Goal: Information Seeking & Learning: Learn about a topic

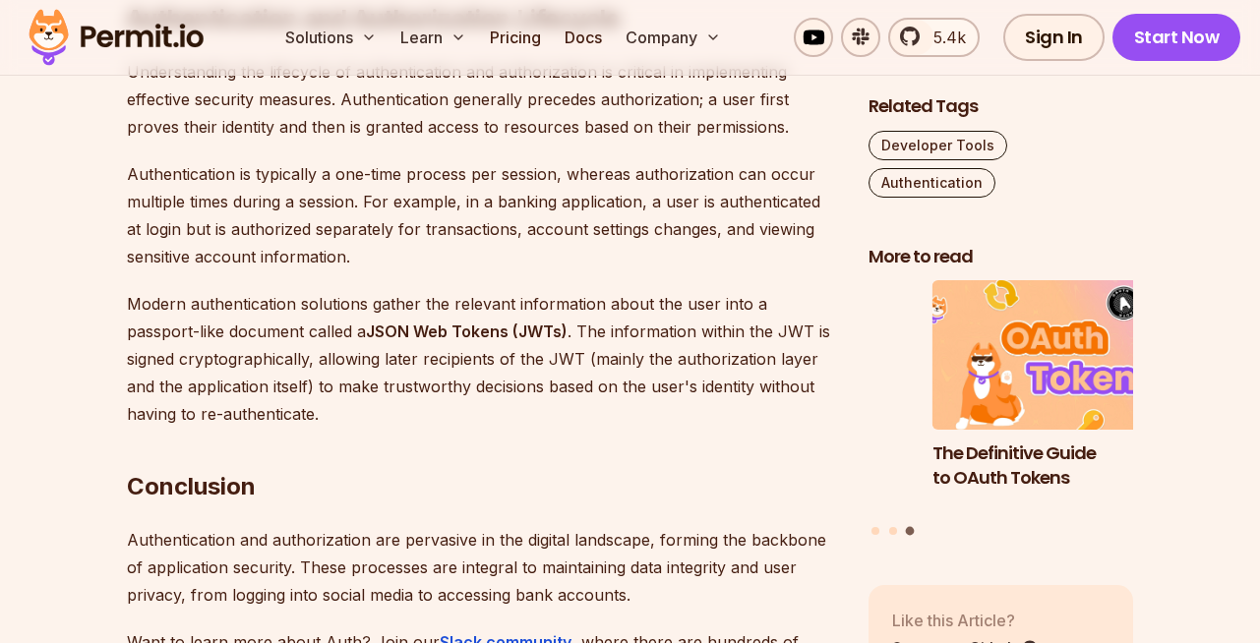
scroll to position [5452, 0]
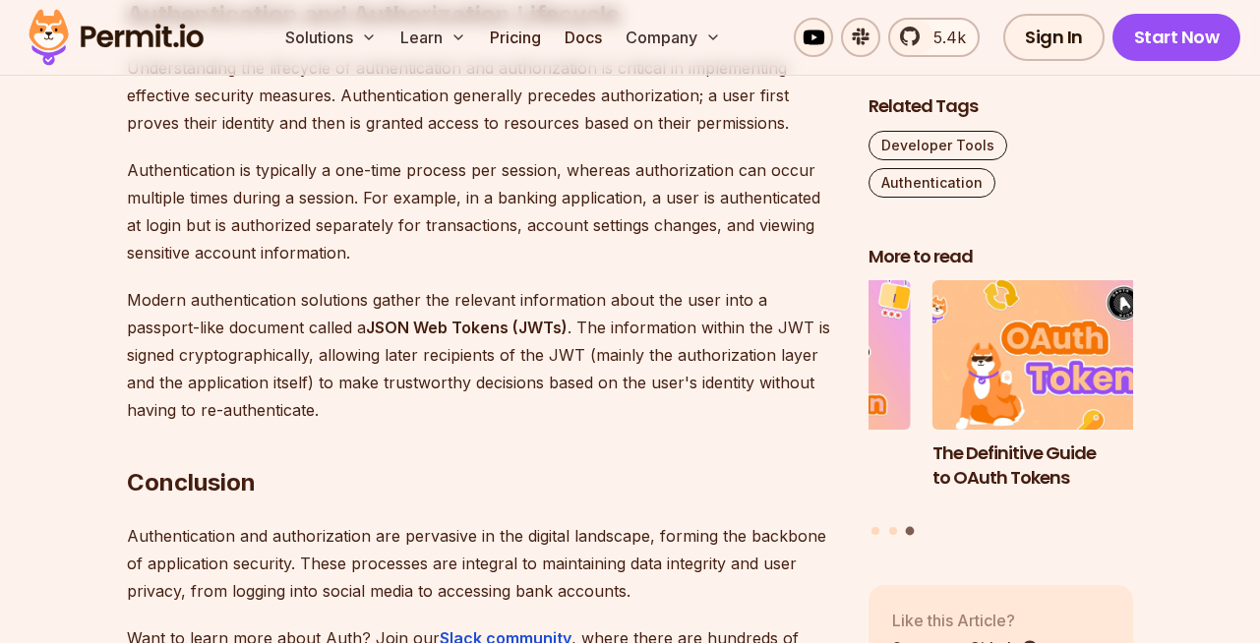
click at [394, 286] on p "Modern authentication solutions gather the relevant information about the user …" at bounding box center [482, 355] width 710 height 138
click at [435, 286] on p "Modern authentication solutions gather the relevant information about the user …" at bounding box center [482, 355] width 710 height 138
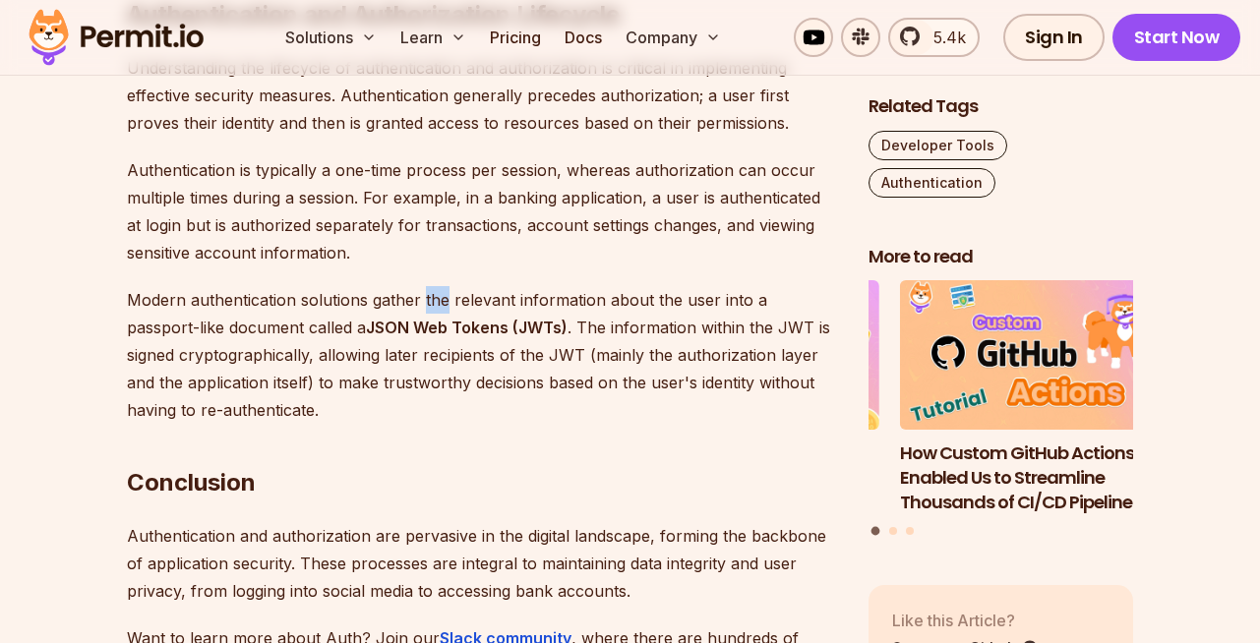
click at [435, 286] on p "Modern authentication solutions gather the relevant information about the user …" at bounding box center [482, 355] width 710 height 138
click at [481, 286] on p "Modern authentication solutions gather the relevant information about the user …" at bounding box center [482, 355] width 710 height 138
click at [543, 286] on p "Modern authentication solutions gather the relevant information about the user …" at bounding box center [482, 355] width 710 height 138
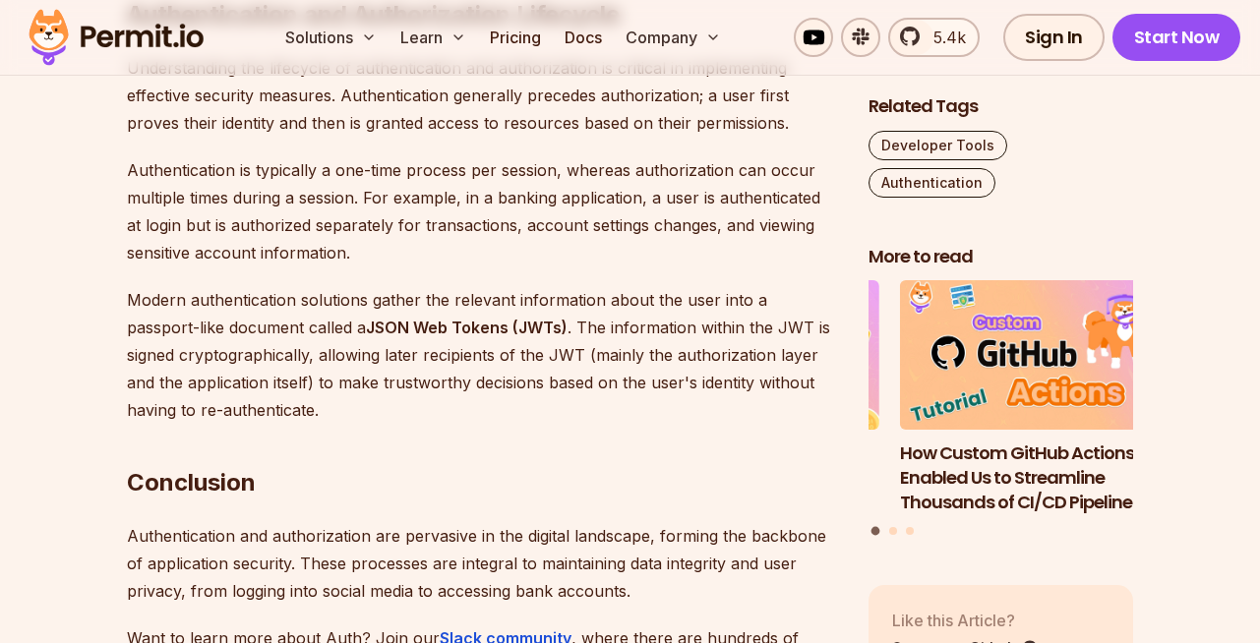
click at [543, 286] on p "Modern authentication solutions gather the relevant information about the user …" at bounding box center [482, 355] width 710 height 138
click at [615, 286] on p "Modern authentication solutions gather the relevant information about the user …" at bounding box center [482, 355] width 710 height 138
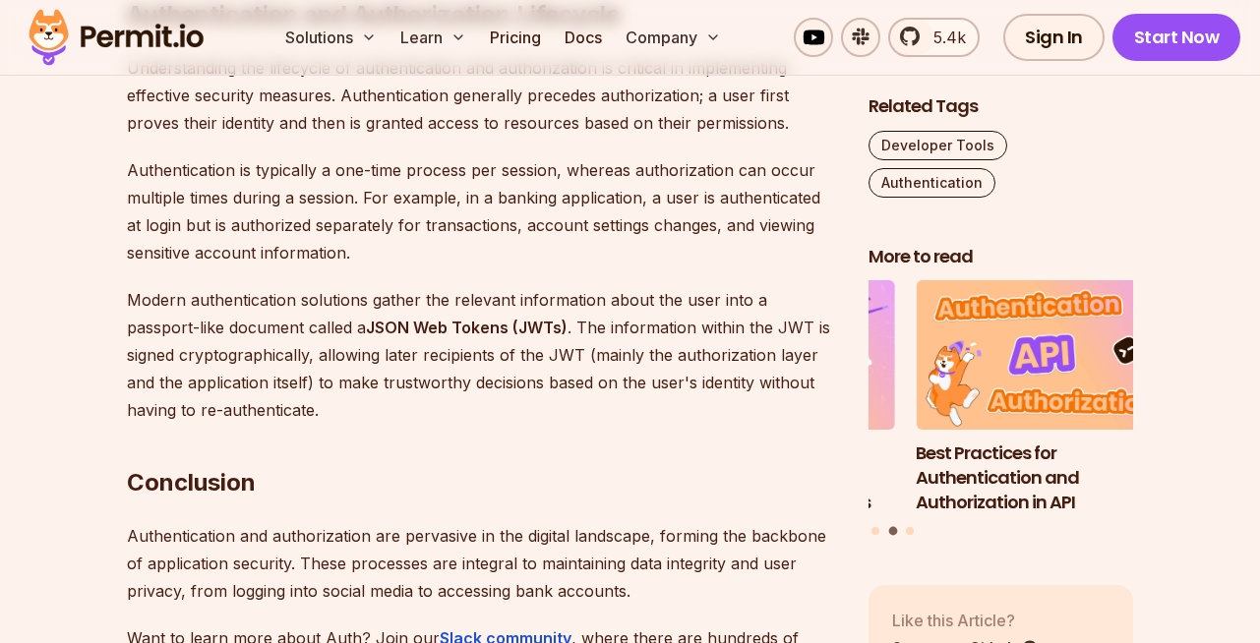
click at [660, 286] on p "Modern authentication solutions gather the relevant information about the user …" at bounding box center [482, 355] width 710 height 138
click at [689, 286] on p "Modern authentication solutions gather the relevant information about the user …" at bounding box center [482, 355] width 710 height 138
click at [731, 286] on p "Modern authentication solutions gather the relevant information about the user …" at bounding box center [482, 355] width 710 height 138
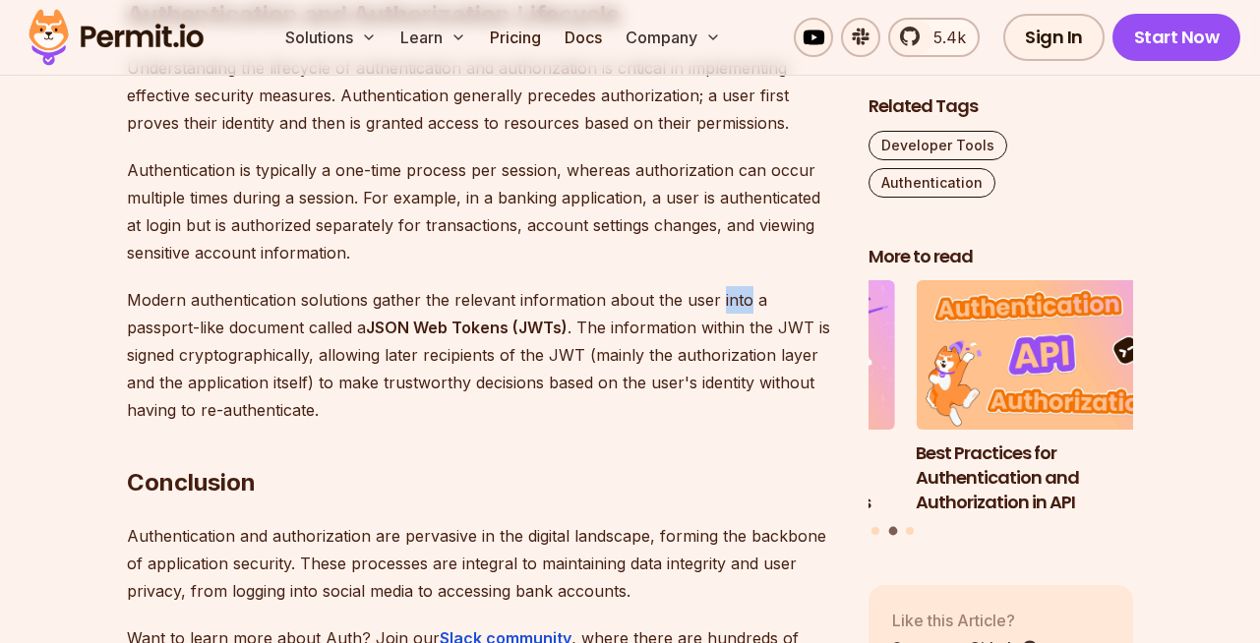
click at [731, 286] on p "Modern authentication solutions gather the relevant information about the user …" at bounding box center [482, 355] width 710 height 138
click at [782, 286] on p "Modern authentication solutions gather the relevant information about the user …" at bounding box center [482, 355] width 710 height 138
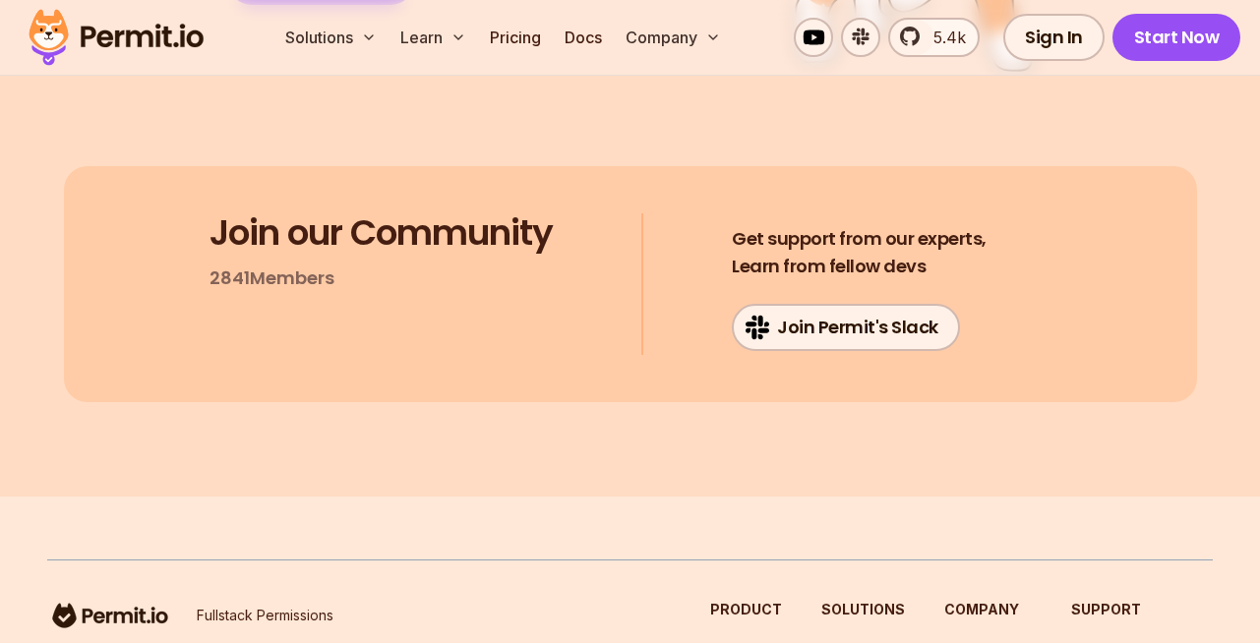
scroll to position [7181, 0]
